Goal: Obtain resource: Download file/media

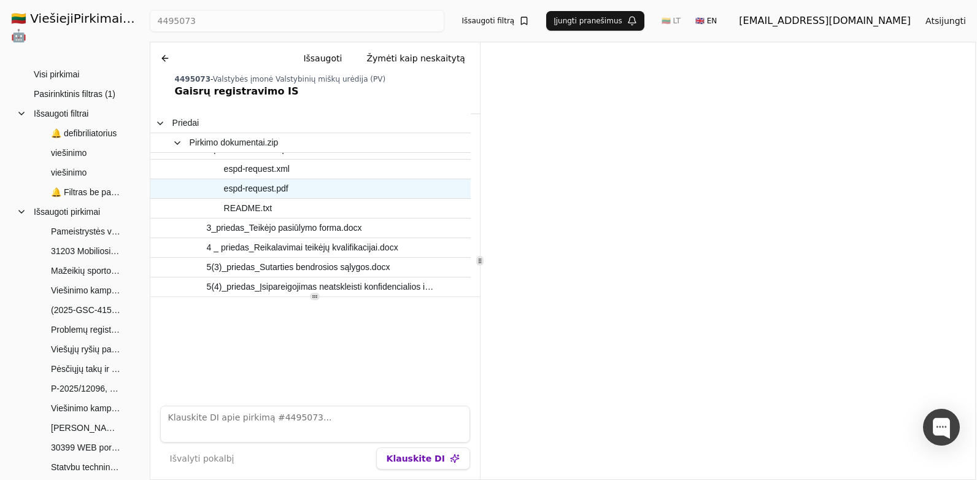
scroll to position [186, 0]
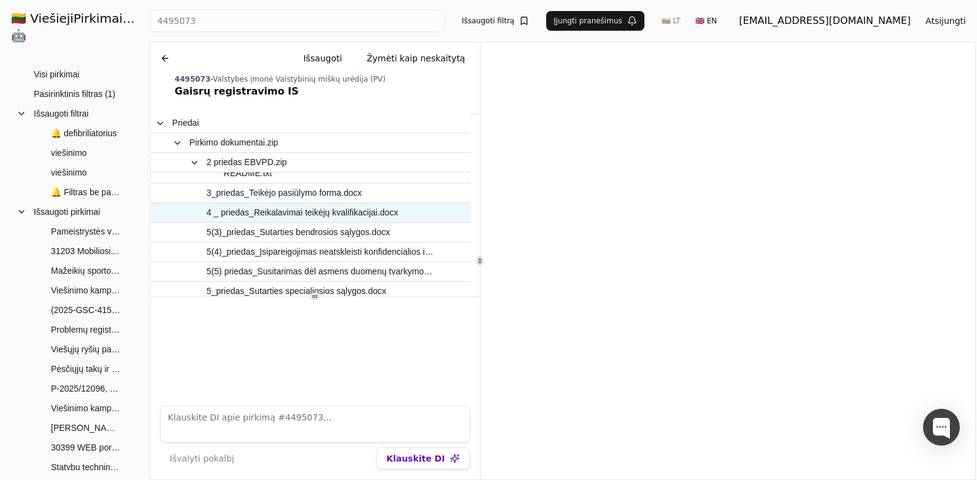
click at [310, 219] on span "4 _ priedas_Reikalavimai teikėjų kvalifikacijai.docx" at bounding box center [303, 213] width 192 height 18
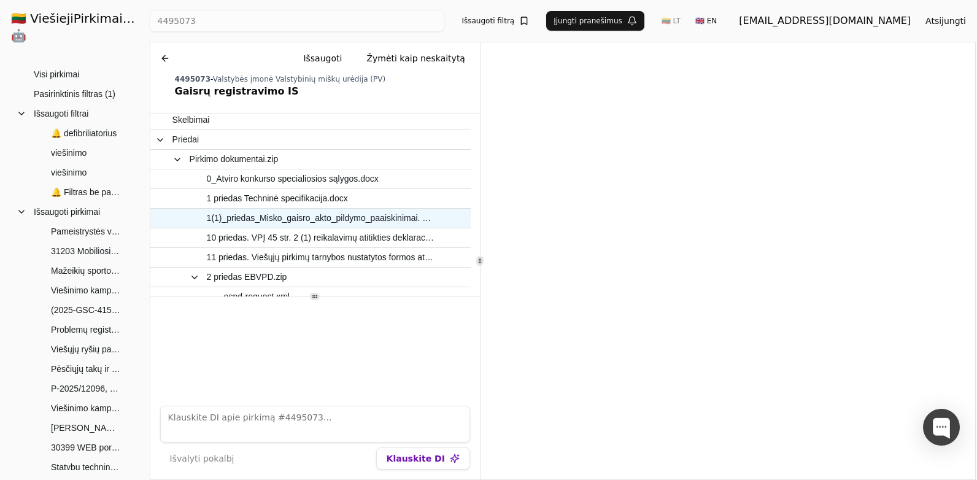
scroll to position [2, 0]
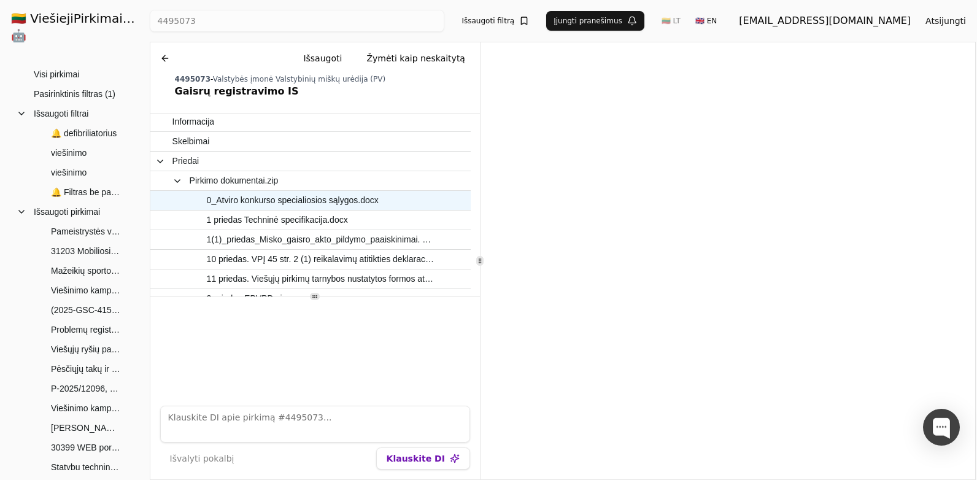
click at [357, 201] on span "0_Atviro konkurso specialiosios sąlygos.docx" at bounding box center [293, 201] width 172 height 18
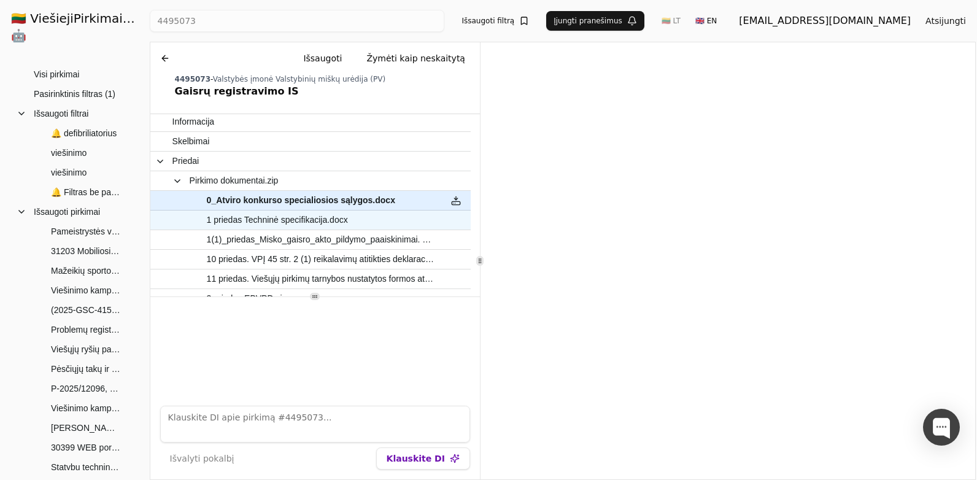
scroll to position [63, 0]
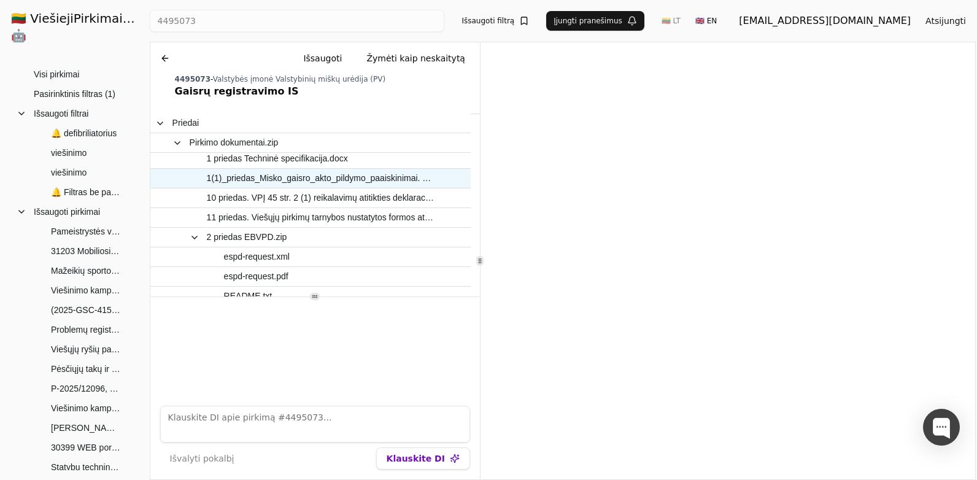
click at [298, 183] on span "1(1)_priedas_Misko_gaisro_akto_pildymo_paaiskinimai. naujas dok..doc" at bounding box center [321, 178] width 228 height 18
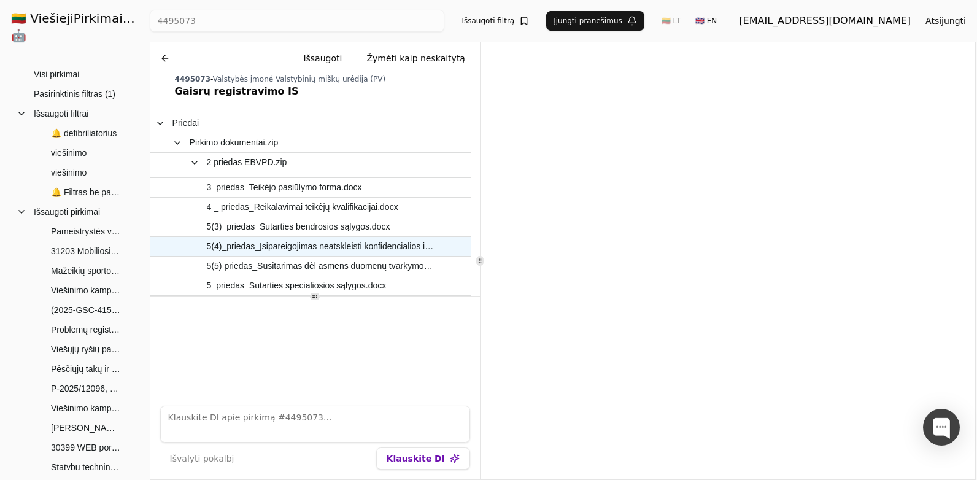
scroll to position [186, 0]
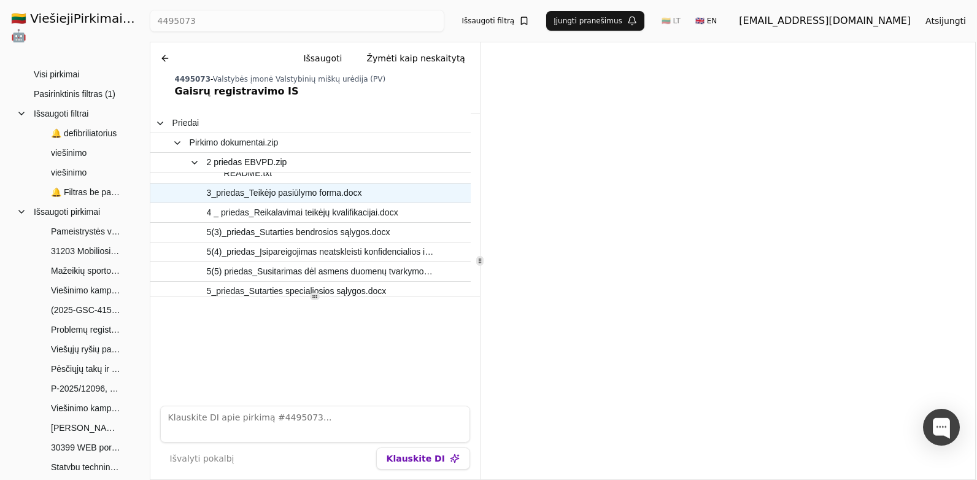
click at [306, 194] on span "3_priedas_Teikėjo pasiūlymo forma.docx" at bounding box center [284, 193] width 155 height 18
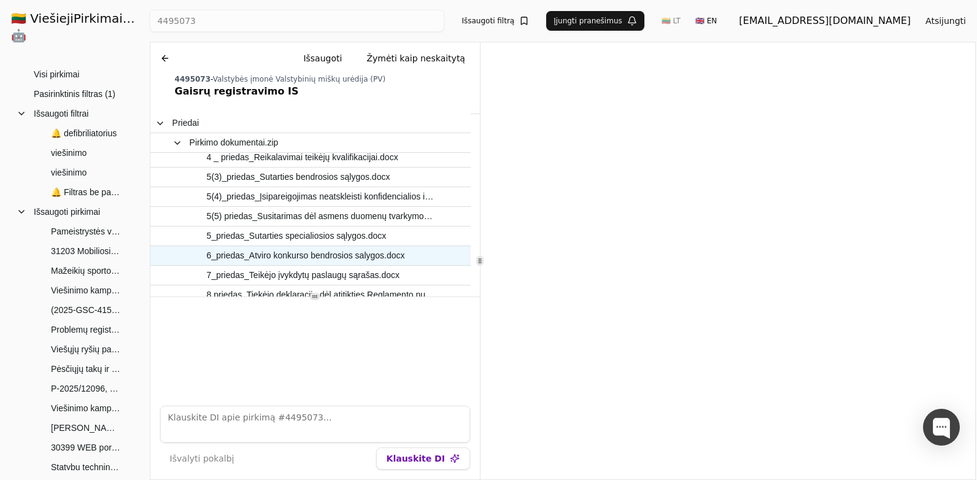
scroll to position [247, 0]
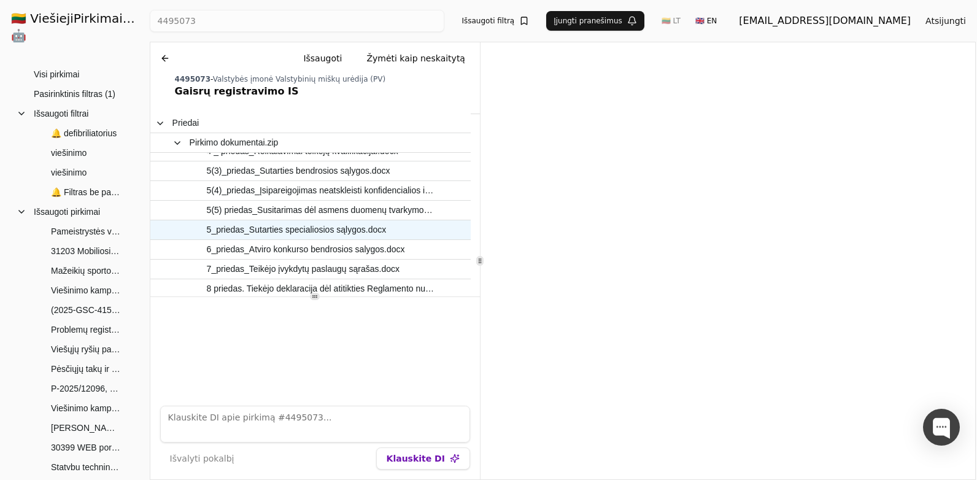
click at [314, 238] on span "5_priedas_Sutarties specialiosios sąlygos.docx" at bounding box center [297, 230] width 180 height 18
